Goal: Information Seeking & Learning: Learn about a topic

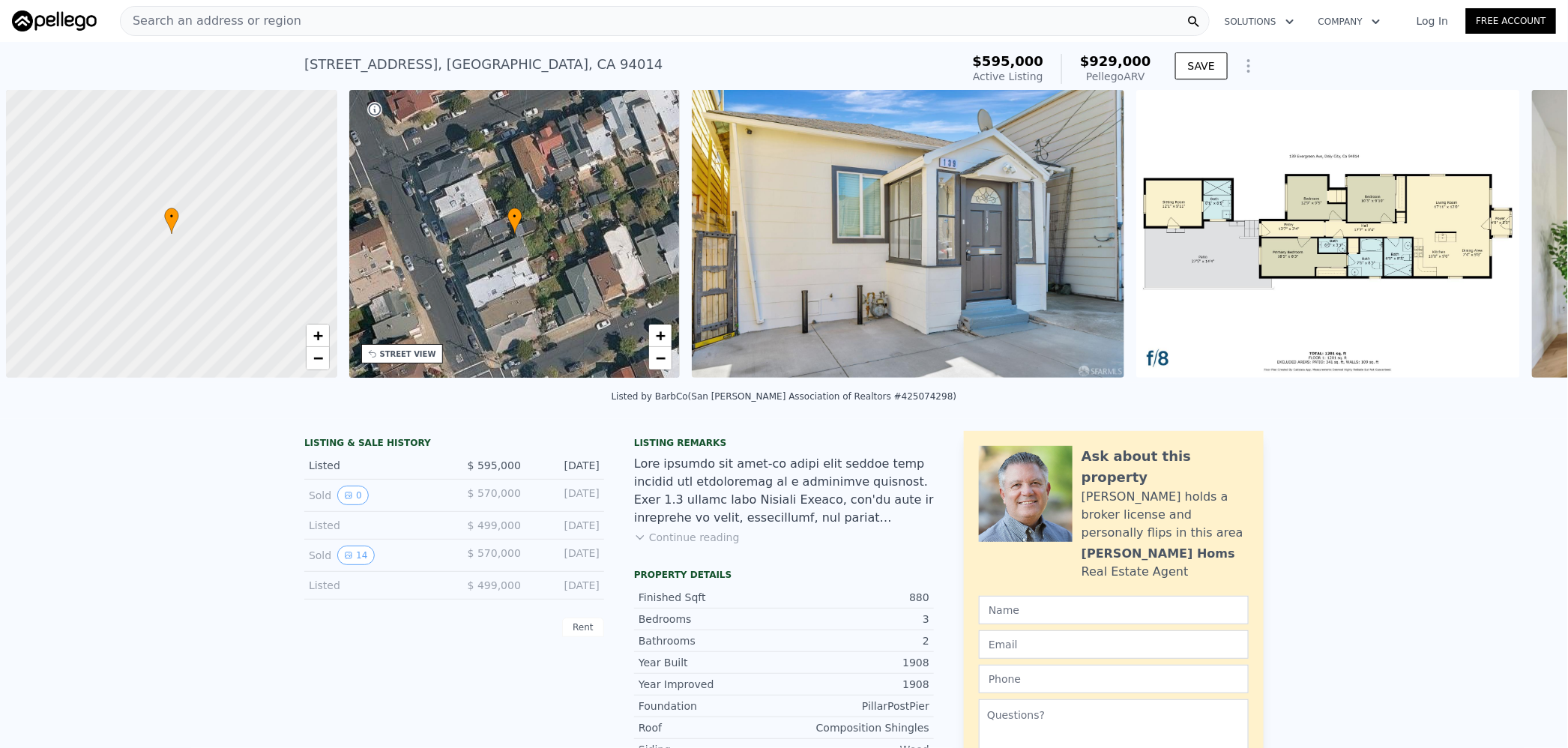
scroll to position [0, 5]
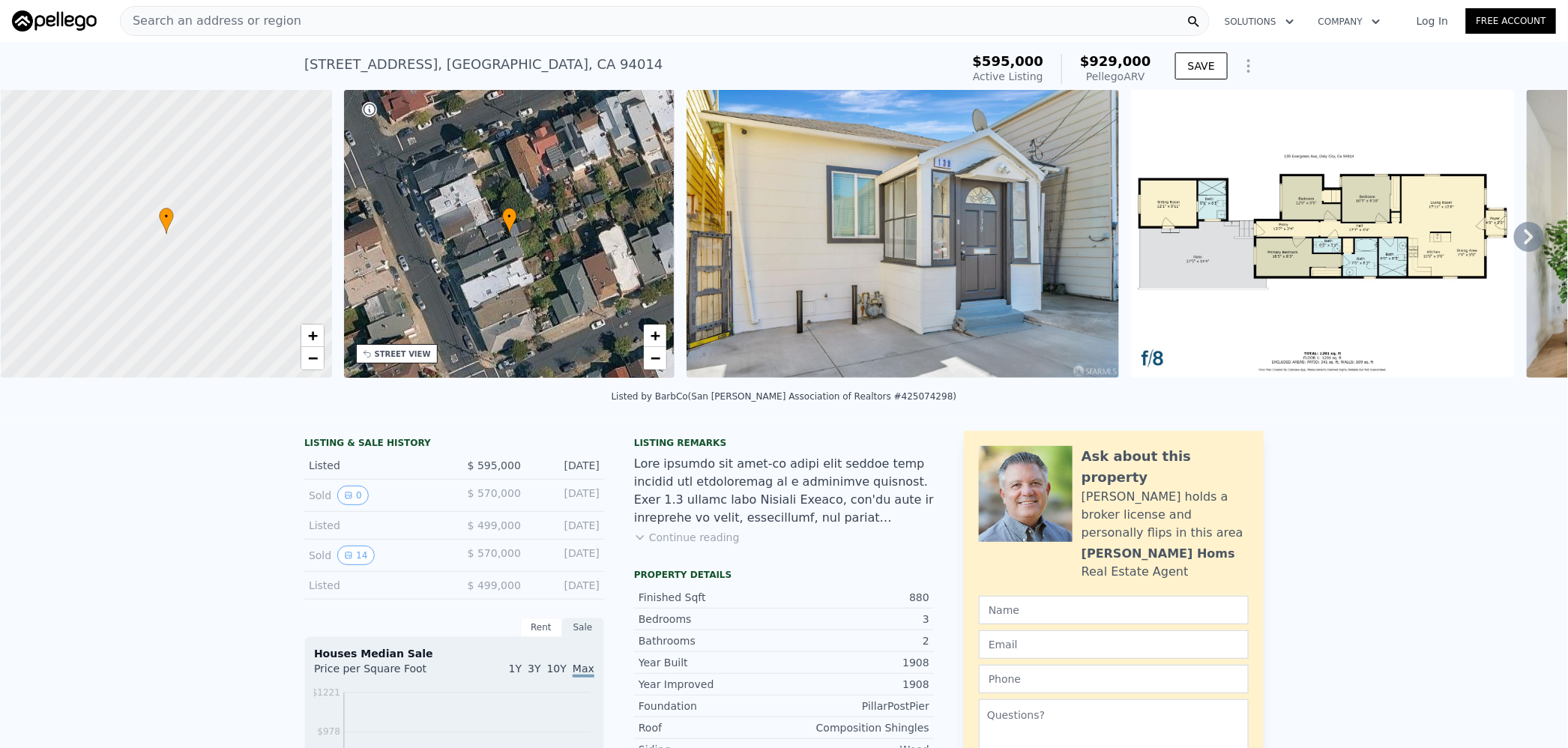
click at [340, 20] on div "Search an address or region" at bounding box center [664, 20] width 1090 height 30
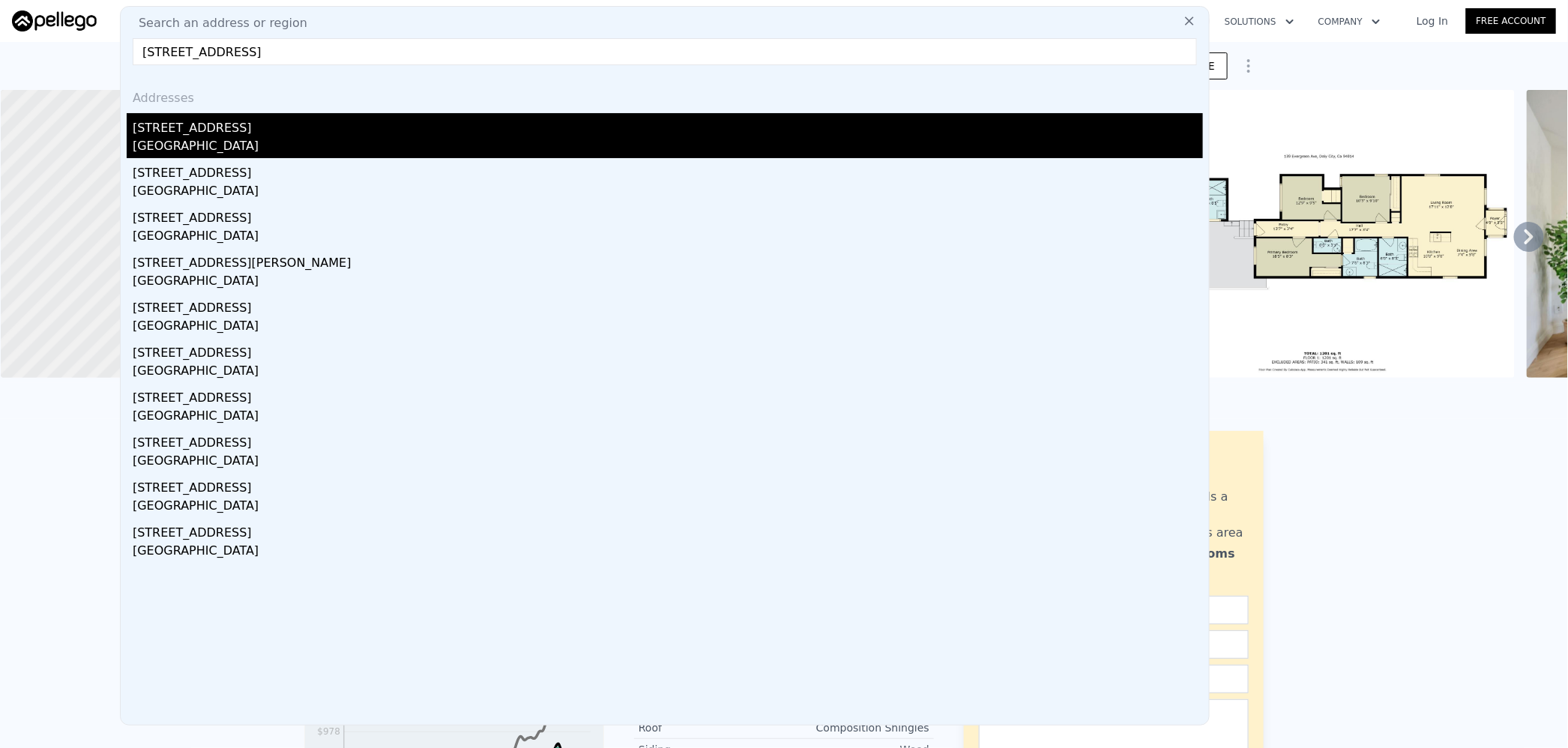
type input "[STREET_ADDRESS]"
click at [268, 137] on div "[GEOGRAPHIC_DATA]" at bounding box center [668, 147] width 1070 height 21
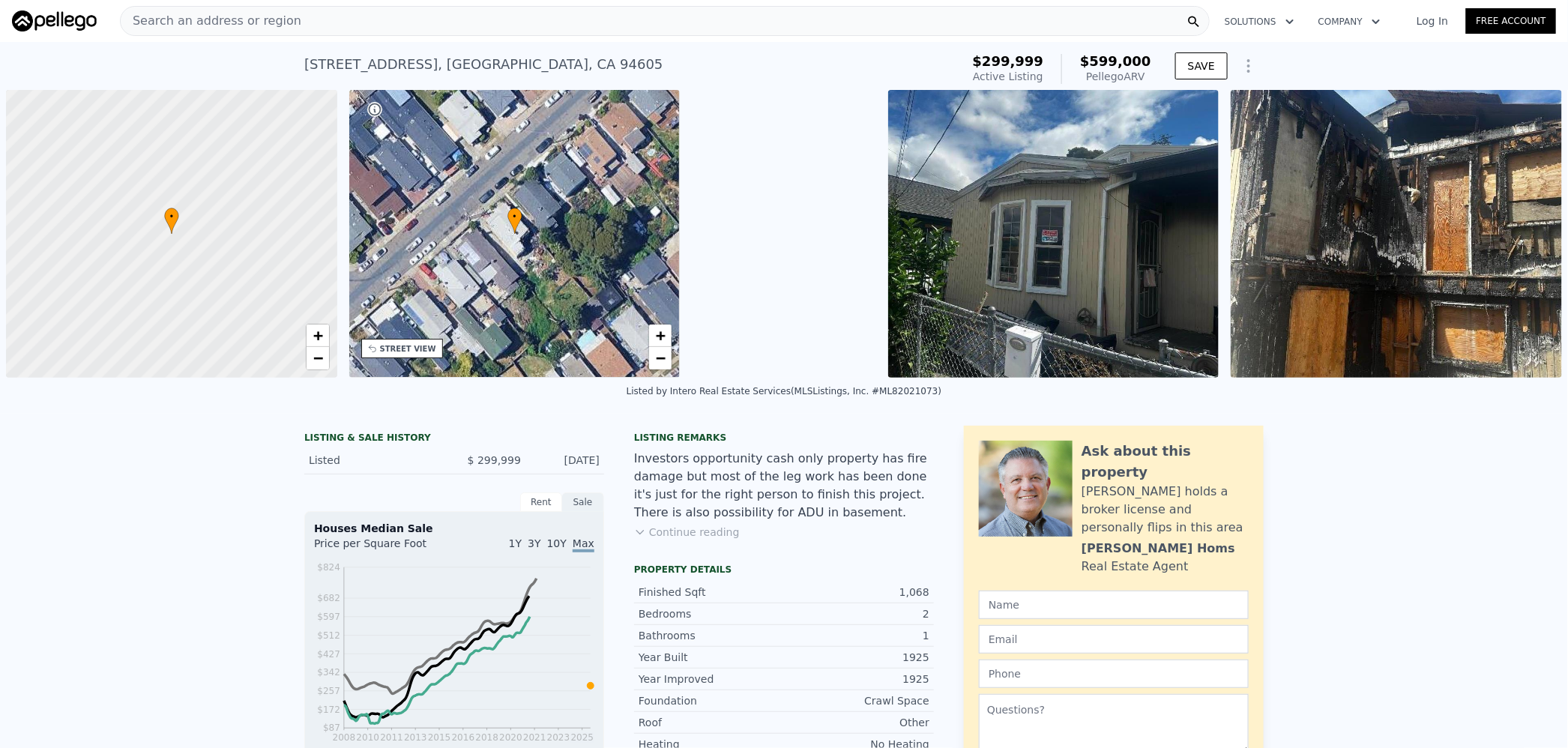
click at [312, 20] on div "Search an address or region" at bounding box center [664, 20] width 1090 height 30
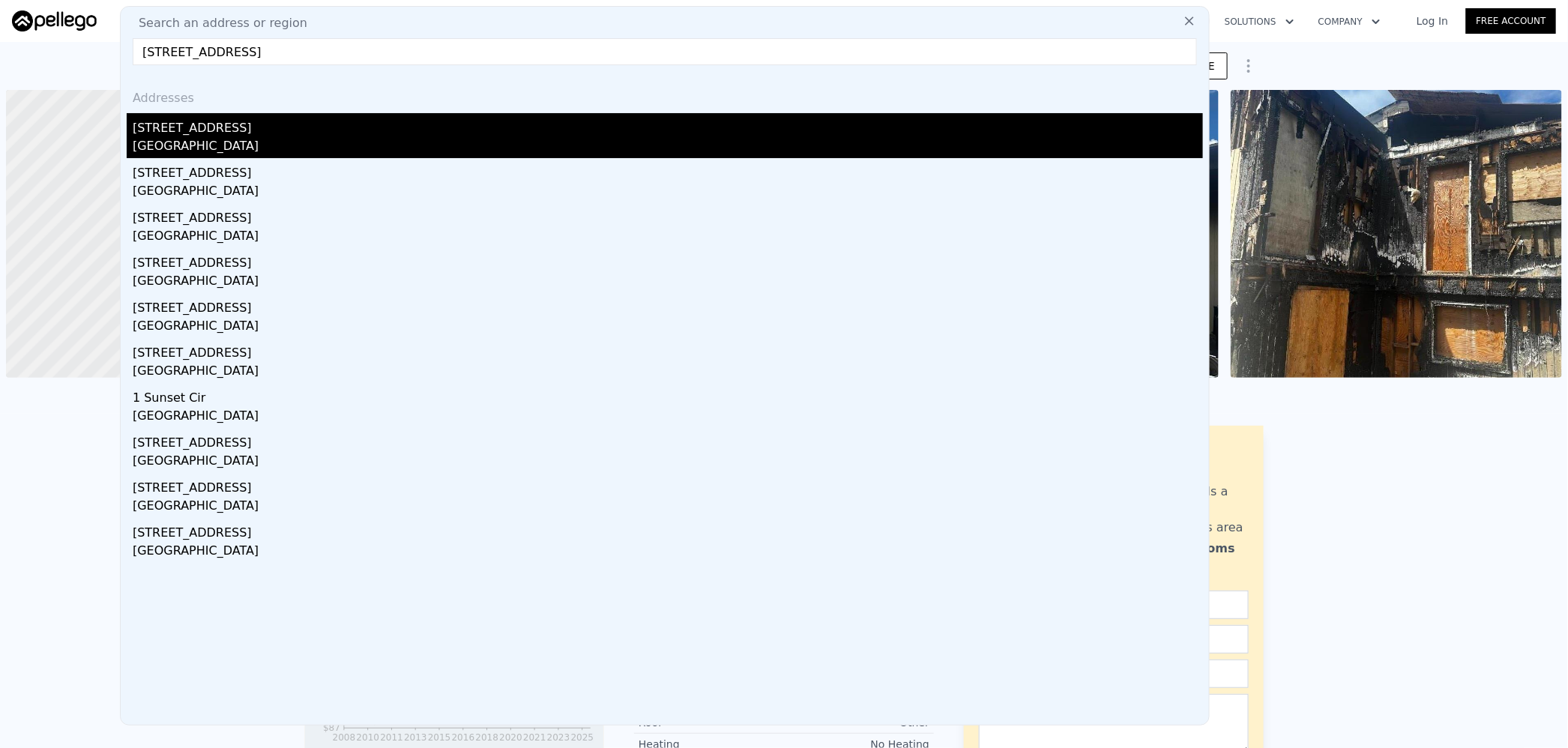
type input "[STREET_ADDRESS]"
click at [246, 134] on div "[STREET_ADDRESS]" at bounding box center [668, 125] width 1070 height 24
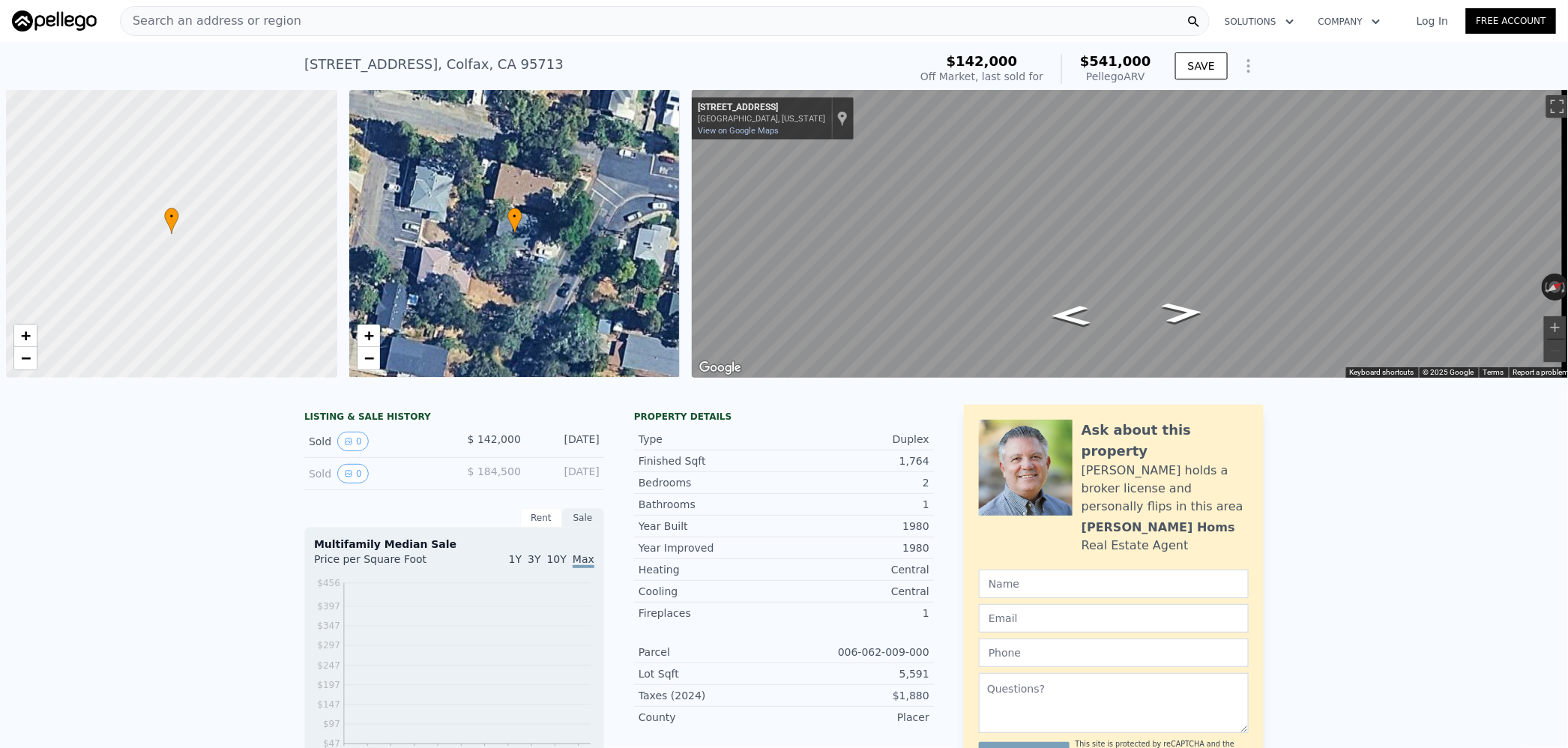
scroll to position [0, 5]
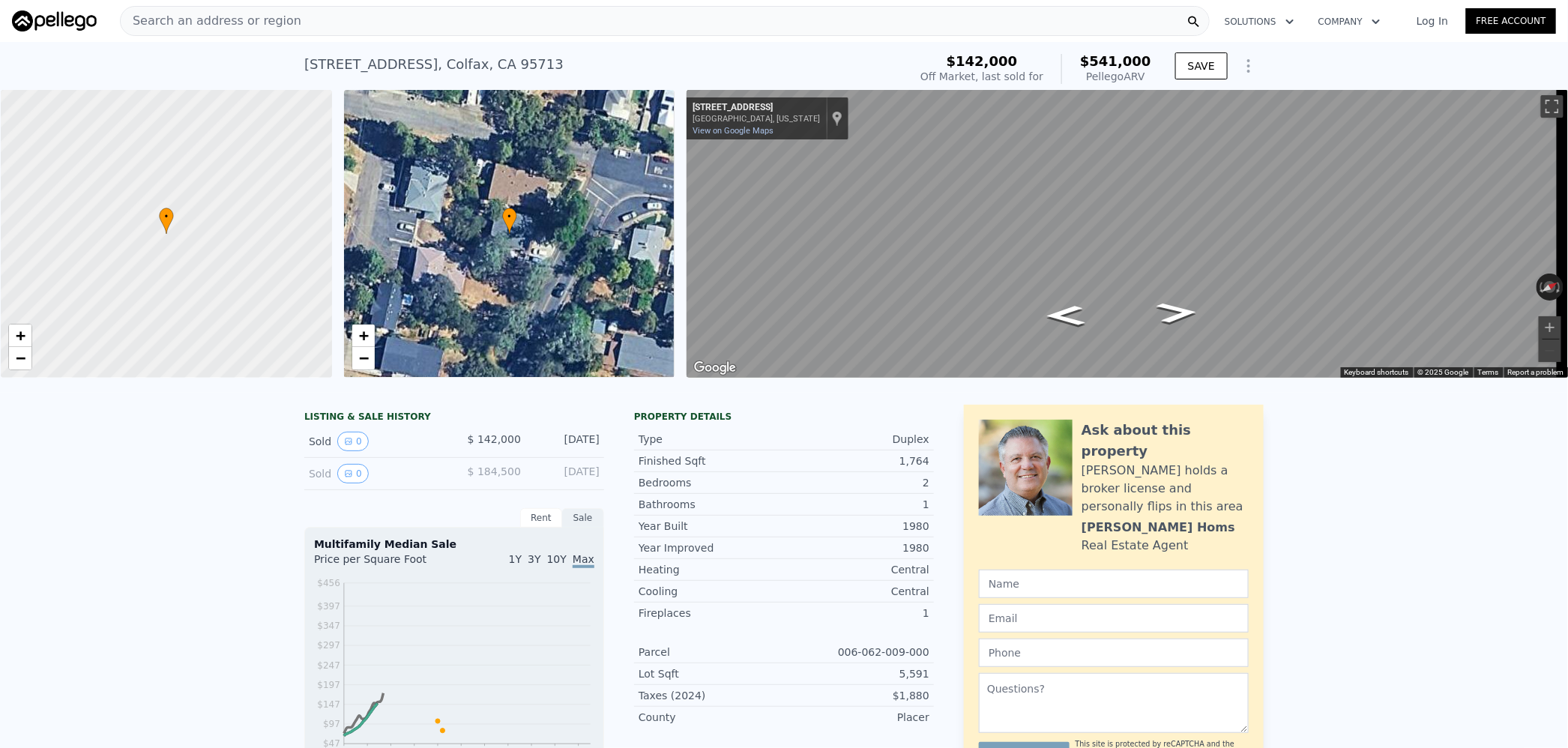
click at [267, 24] on span "Search an address or region" at bounding box center [211, 20] width 180 height 18
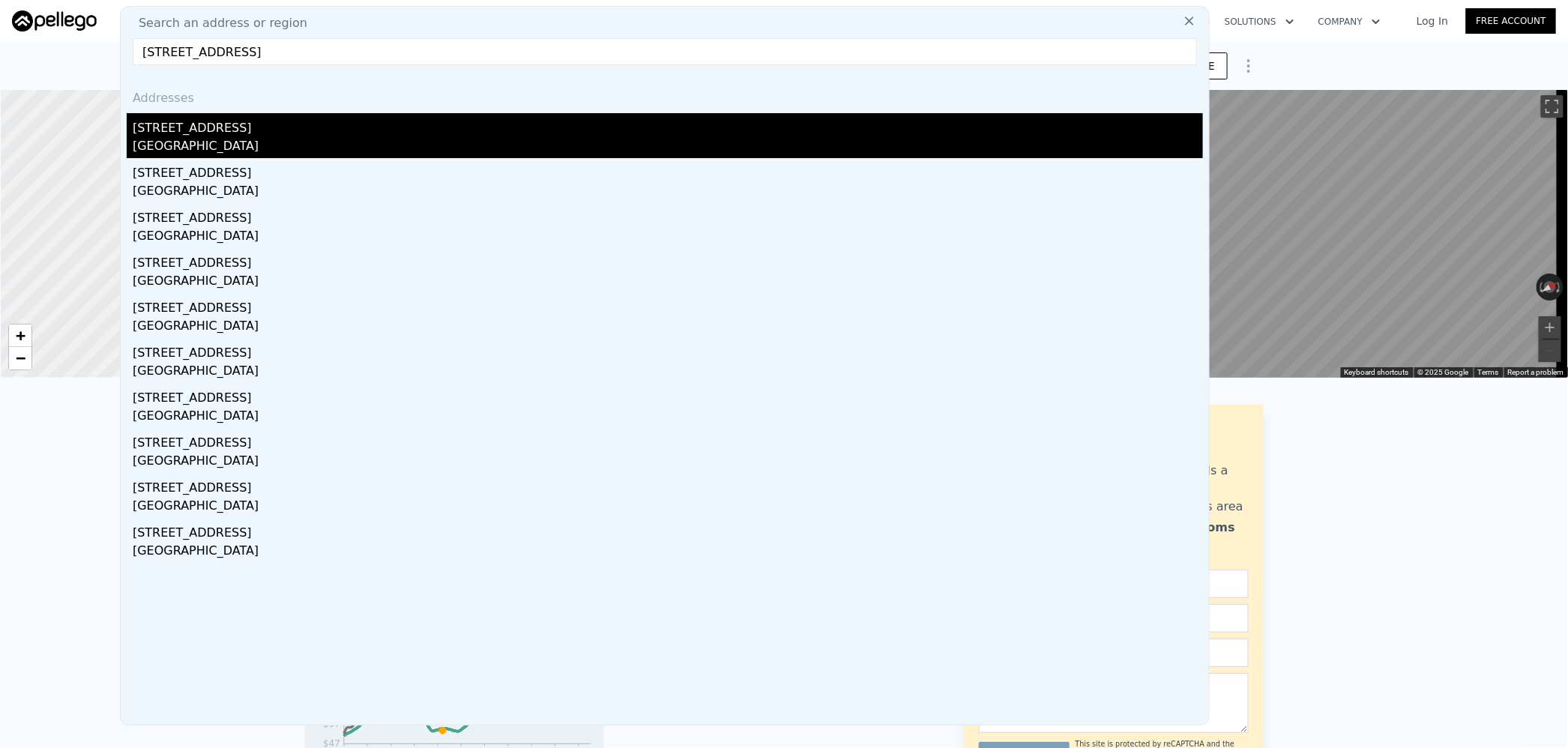
type input "[STREET_ADDRESS]"
click at [248, 137] on div "[GEOGRAPHIC_DATA]" at bounding box center [668, 147] width 1070 height 21
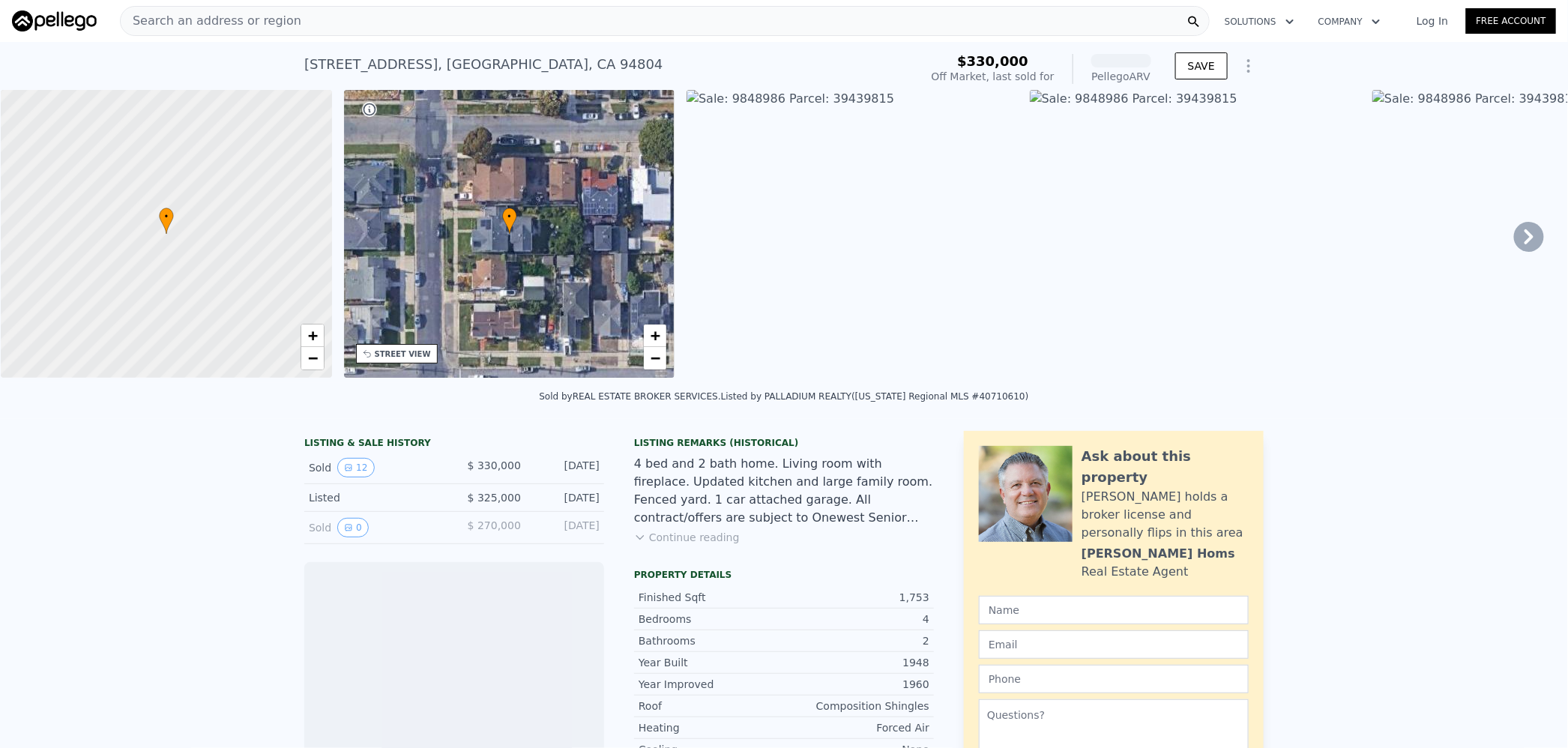
click at [253, 20] on span "Search an address or region" at bounding box center [211, 20] width 180 height 18
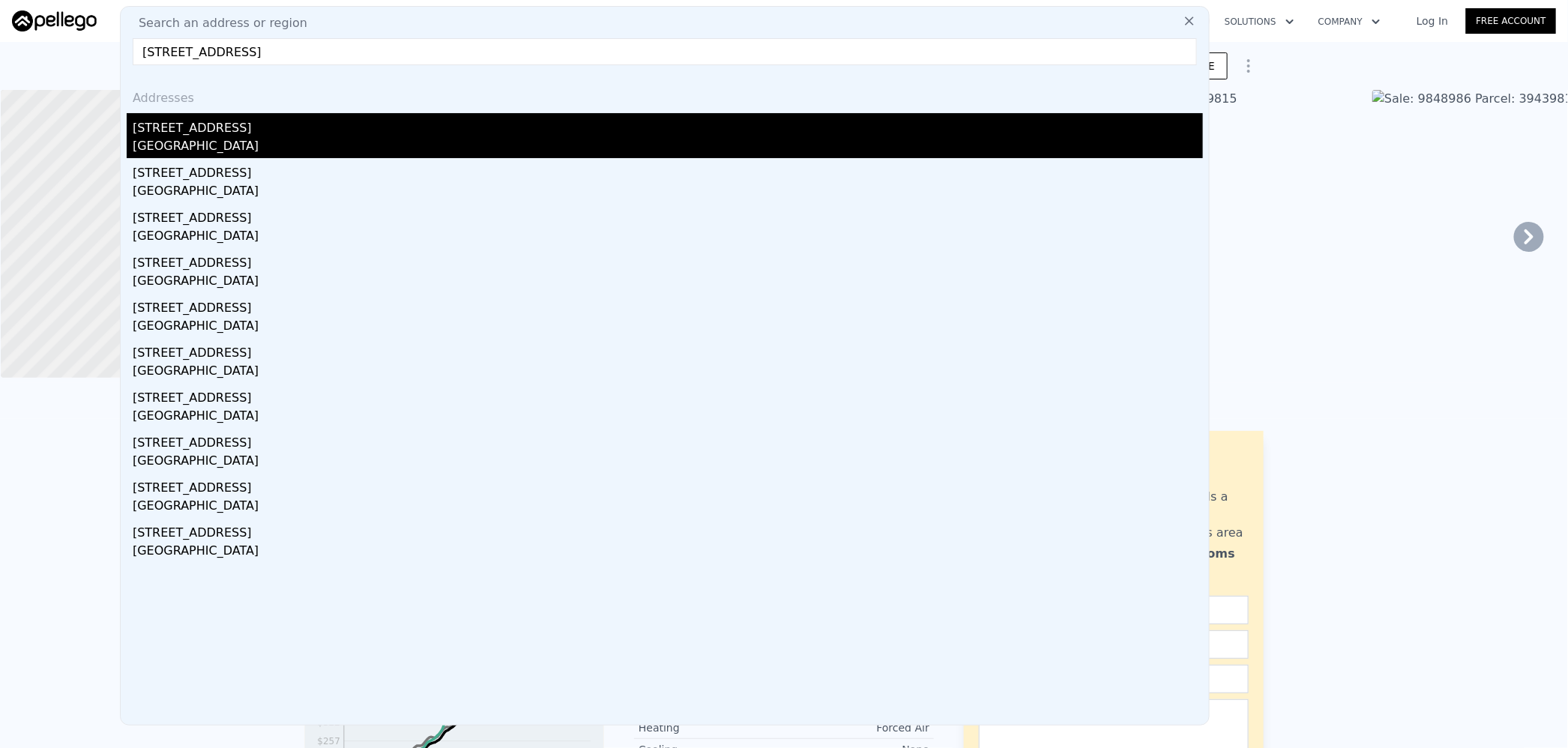
type input "[STREET_ADDRESS]"
click at [243, 128] on div "[STREET_ADDRESS]" at bounding box center [668, 125] width 1070 height 24
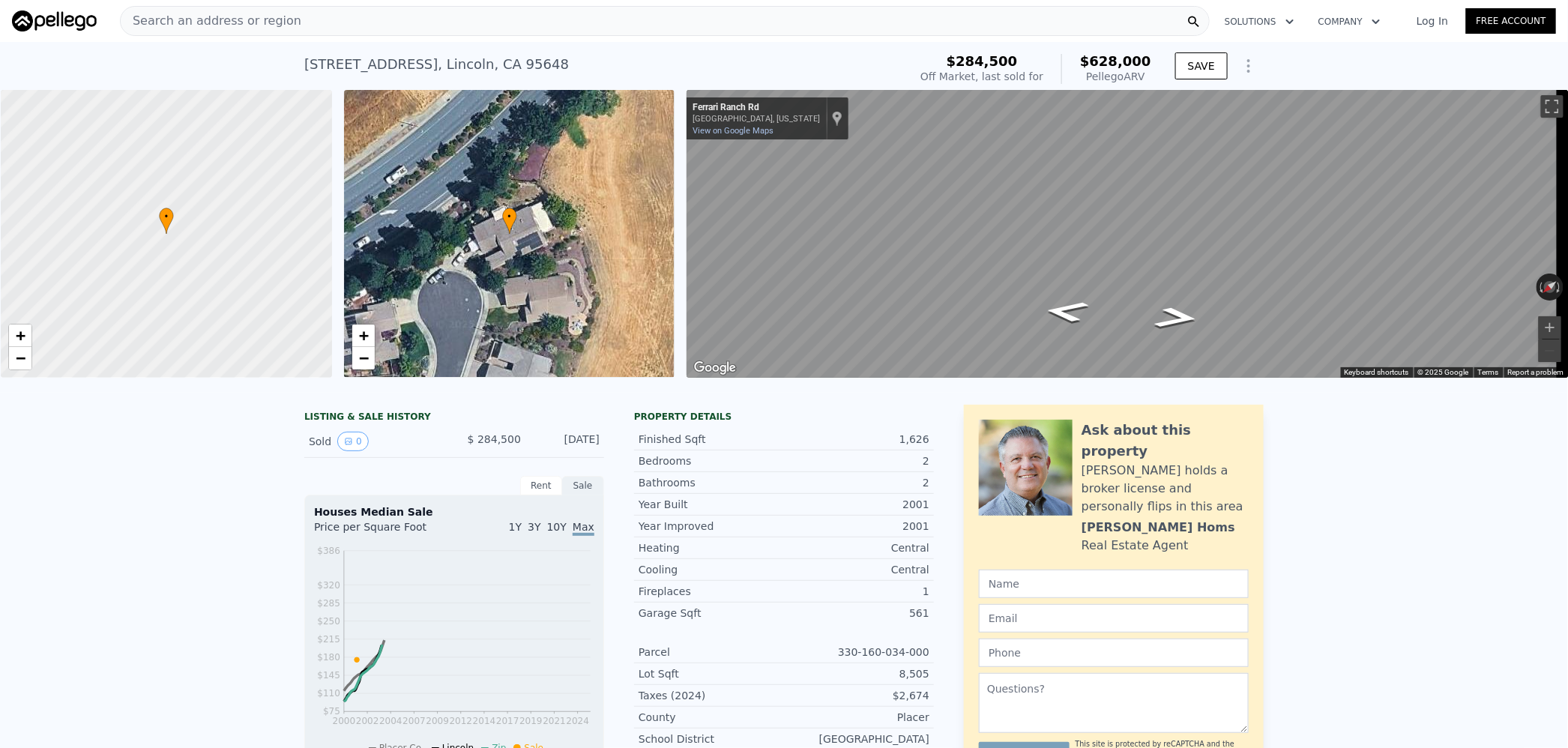
click at [254, 20] on span "Search an address or region" at bounding box center [211, 20] width 180 height 18
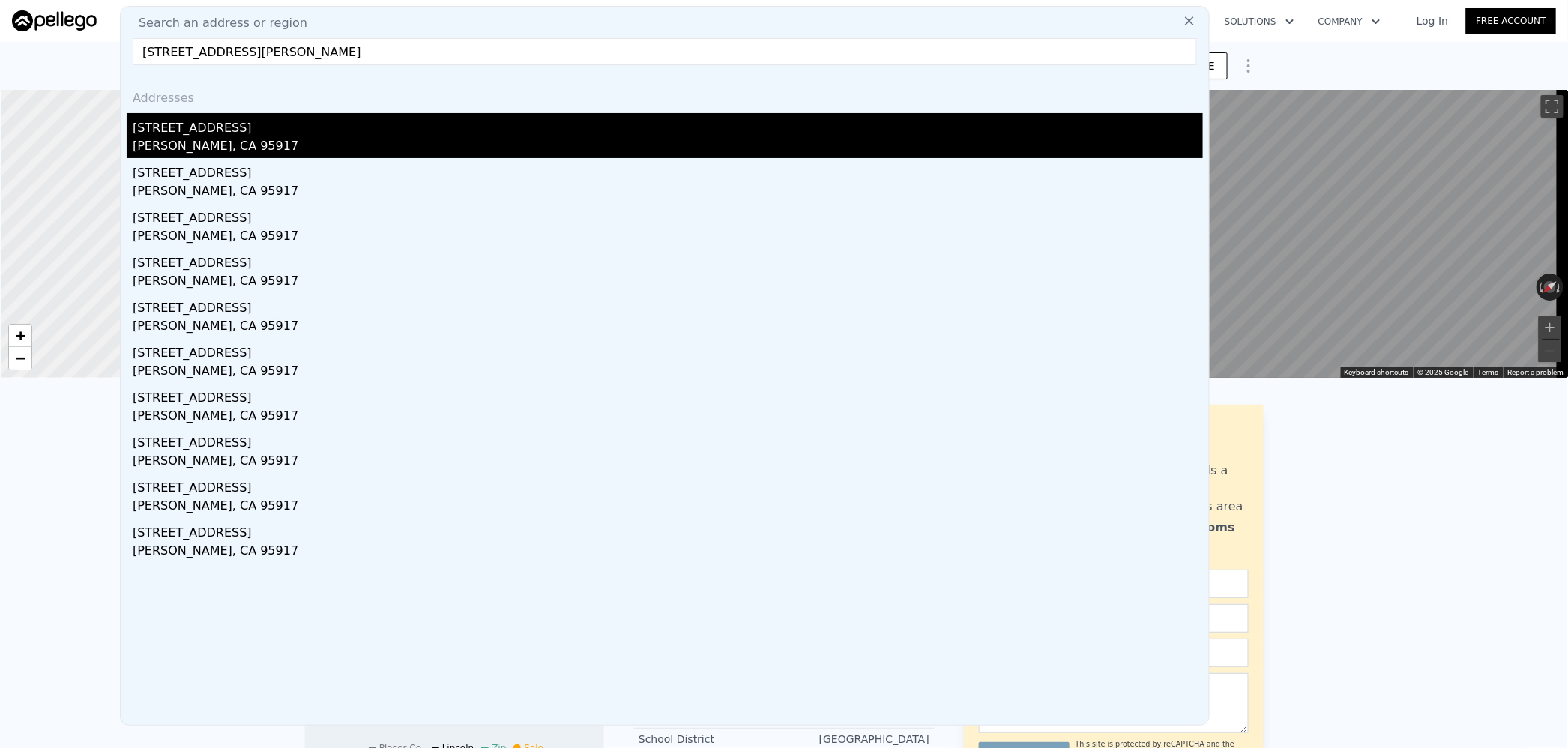
type input "[STREET_ADDRESS][PERSON_NAME]"
click at [214, 127] on div "[STREET_ADDRESS]" at bounding box center [668, 125] width 1070 height 24
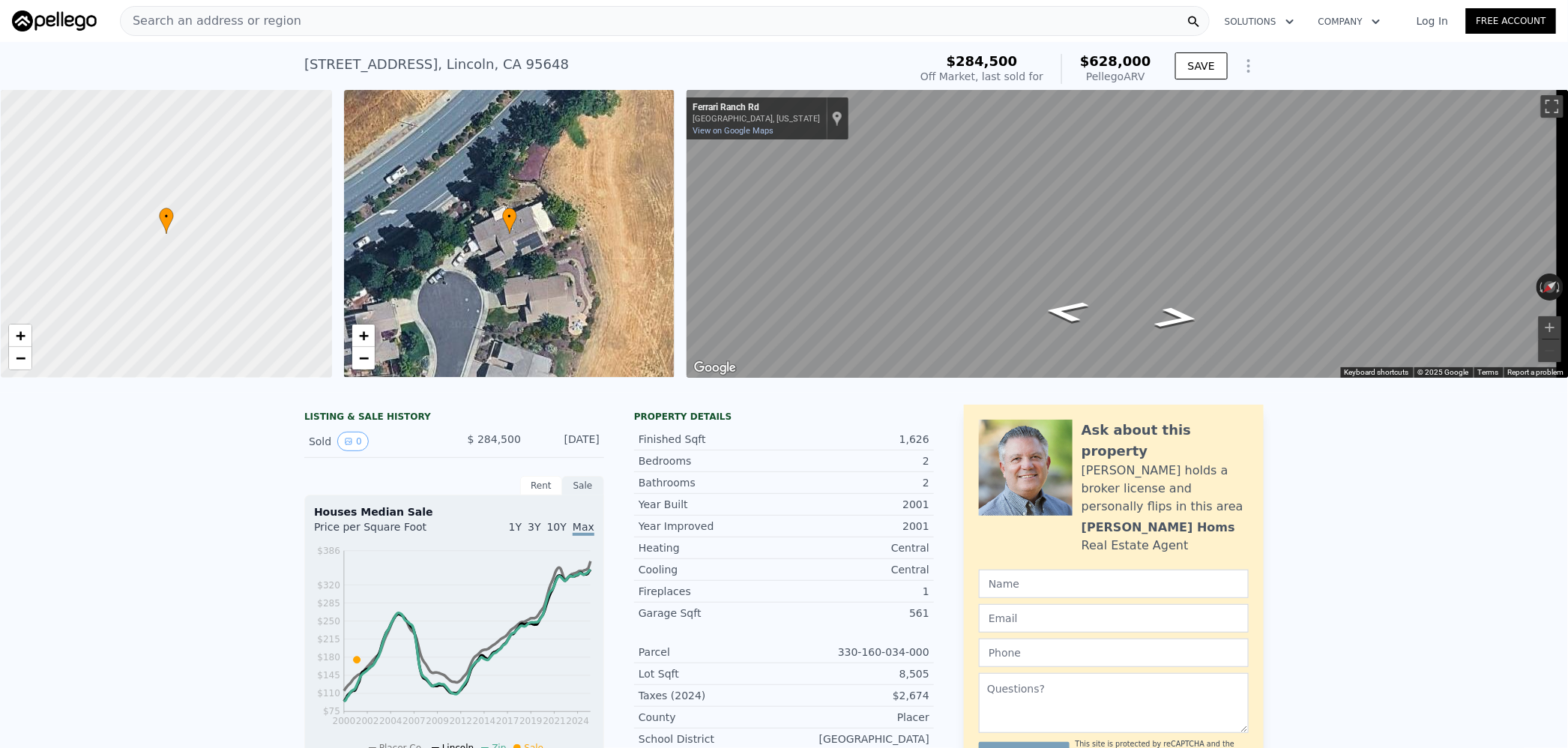
type input "3"
type input "1361"
type input "1515"
type input "5662.8"
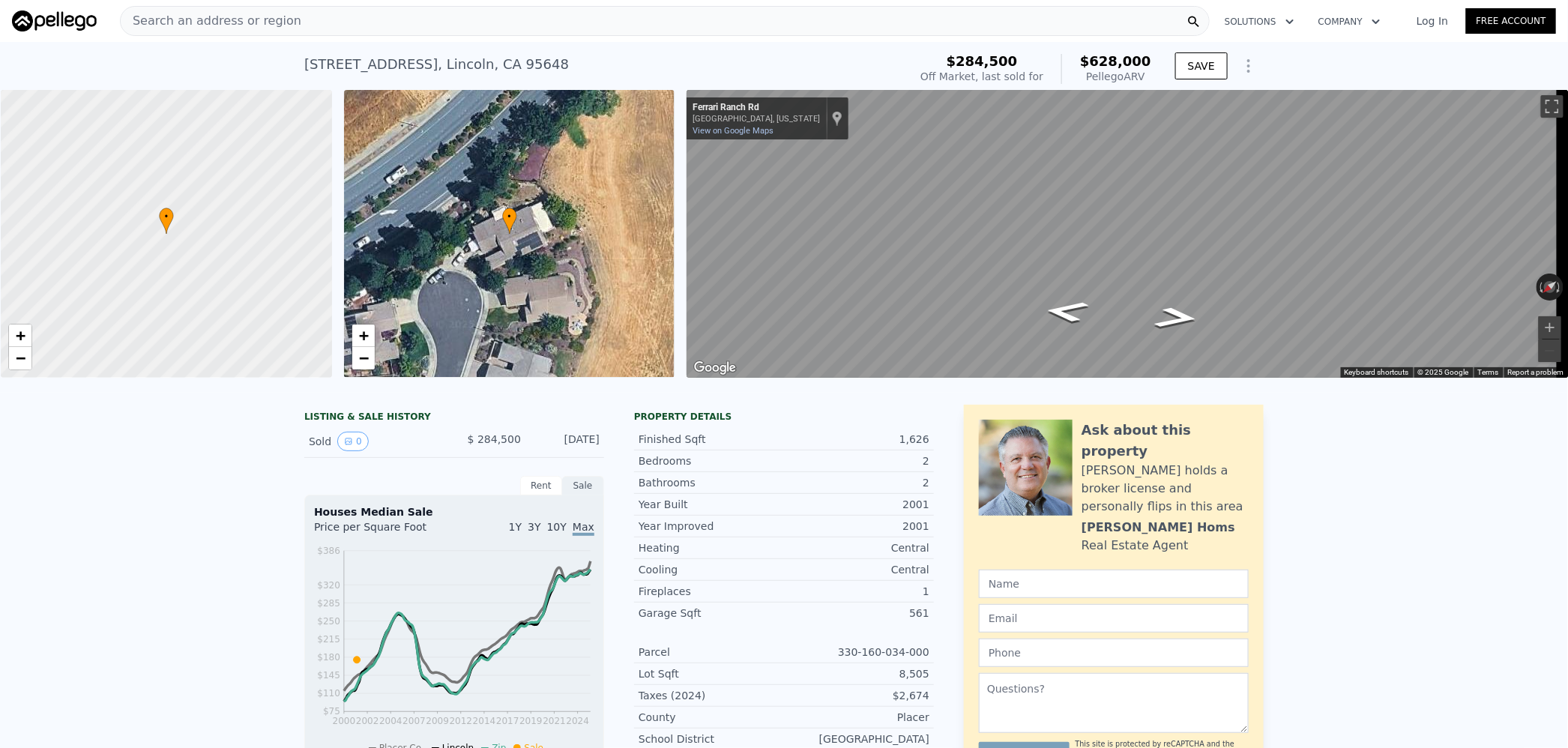
type input "210830.4"
type input "$ 380,000"
type input "6"
type input "$ 48,431"
